Goal: Information Seeking & Learning: Learn about a topic

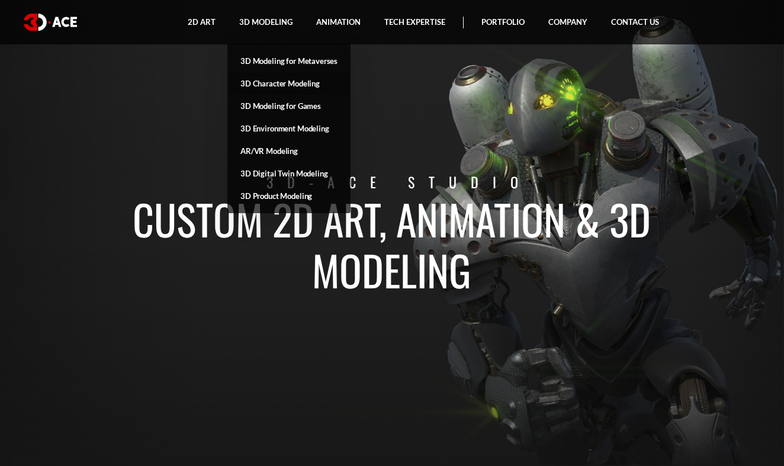
click at [294, 85] on link "3D Character Modeling" at bounding box center [288, 83] width 123 height 22
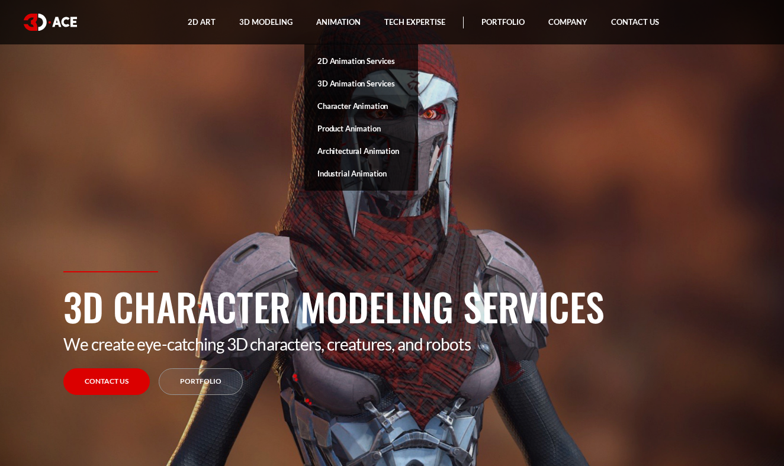
click at [344, 105] on link "Character Animation" at bounding box center [361, 106] width 114 height 22
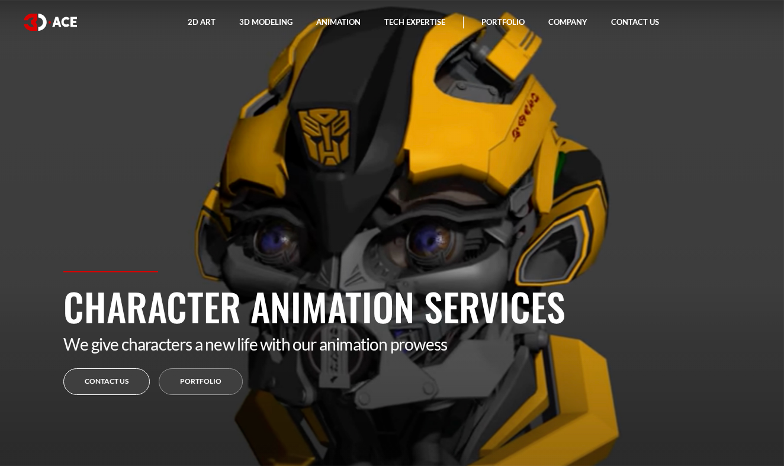
scroll to position [1, 0]
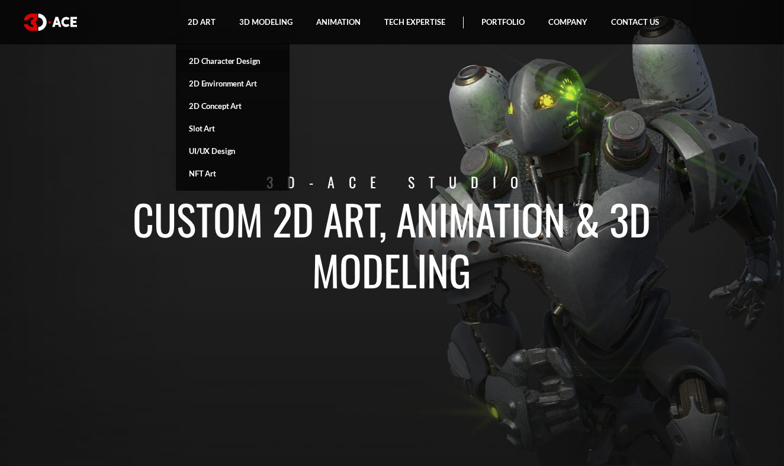
click at [218, 58] on link "2D Character Design" at bounding box center [233, 61] width 114 height 22
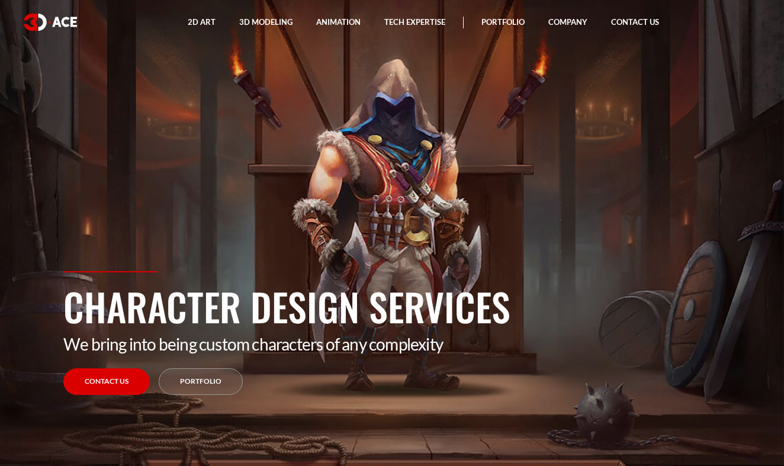
drag, startPoint x: 302, startPoint y: 212, endPoint x: 308, endPoint y: 220, distance: 10.1
click at [308, 218] on section "Character Design Services We bring into being custom characters of any complexi…" at bounding box center [392, 233] width 784 height 466
drag, startPoint x: 489, startPoint y: 322, endPoint x: 524, endPoint y: 423, distance: 107.3
click at [524, 423] on div "Character Design Services We bring into being custom characters of any complexi…" at bounding box center [391, 368] width 675 height 195
click at [508, 409] on div "Character Design Services We bring into being custom characters of any complexi…" at bounding box center [391, 368] width 675 height 195
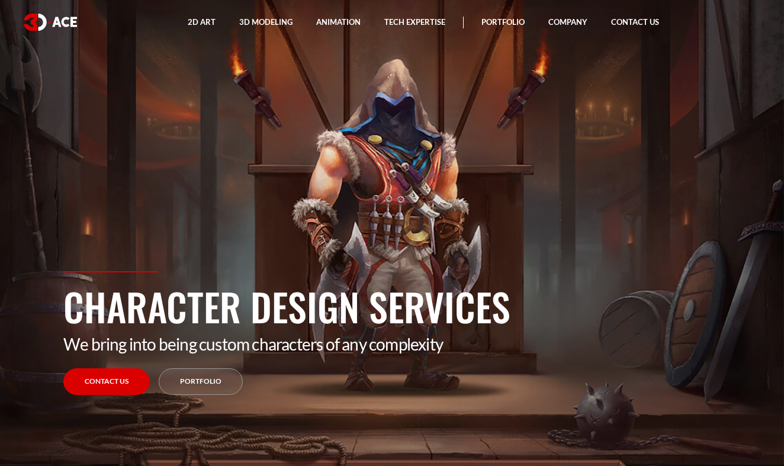
click at [414, 246] on section "Character Design Services We bring into being custom characters of any complexi…" at bounding box center [392, 233] width 784 height 466
